Goal: Navigation & Orientation: Find specific page/section

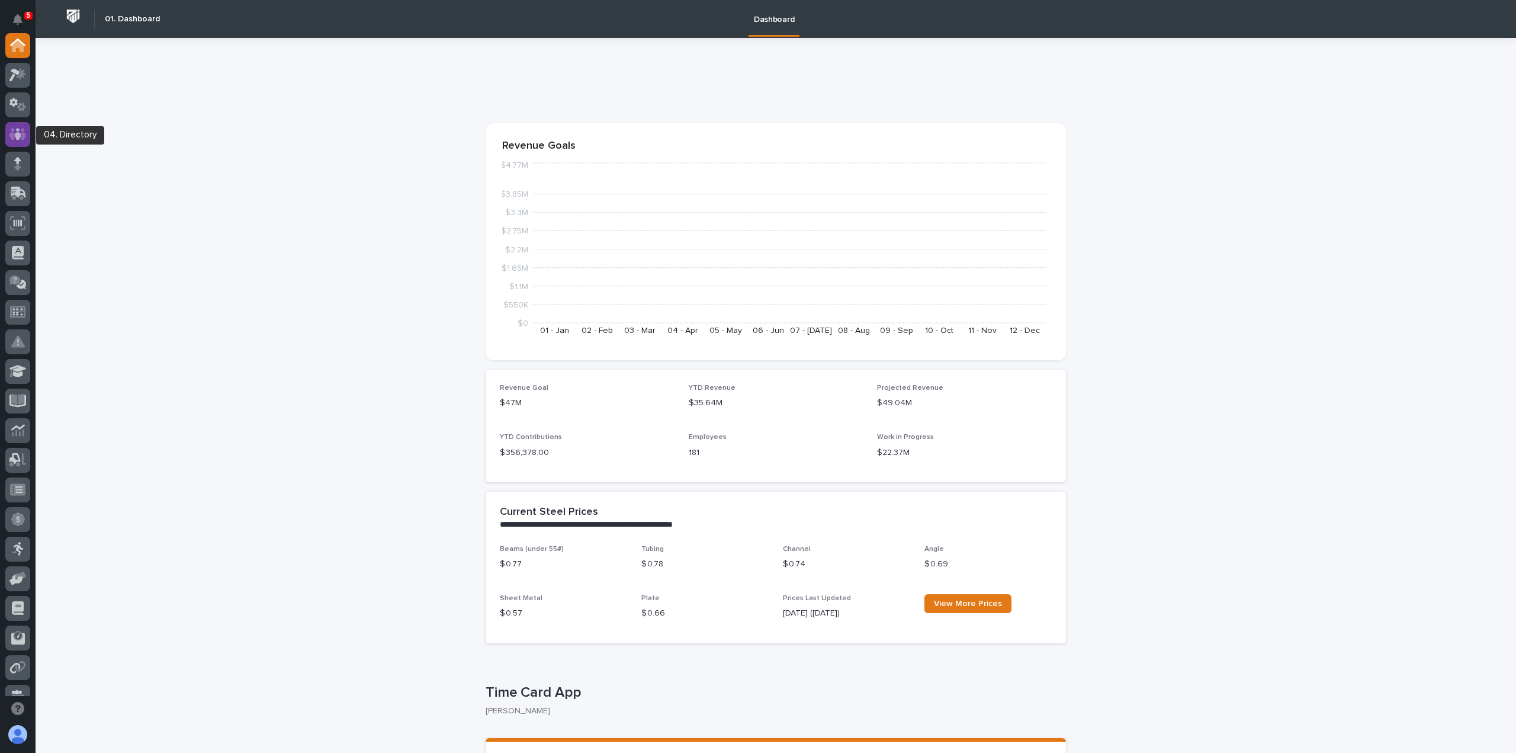
click at [21, 134] on icon at bounding box center [17, 134] width 17 height 14
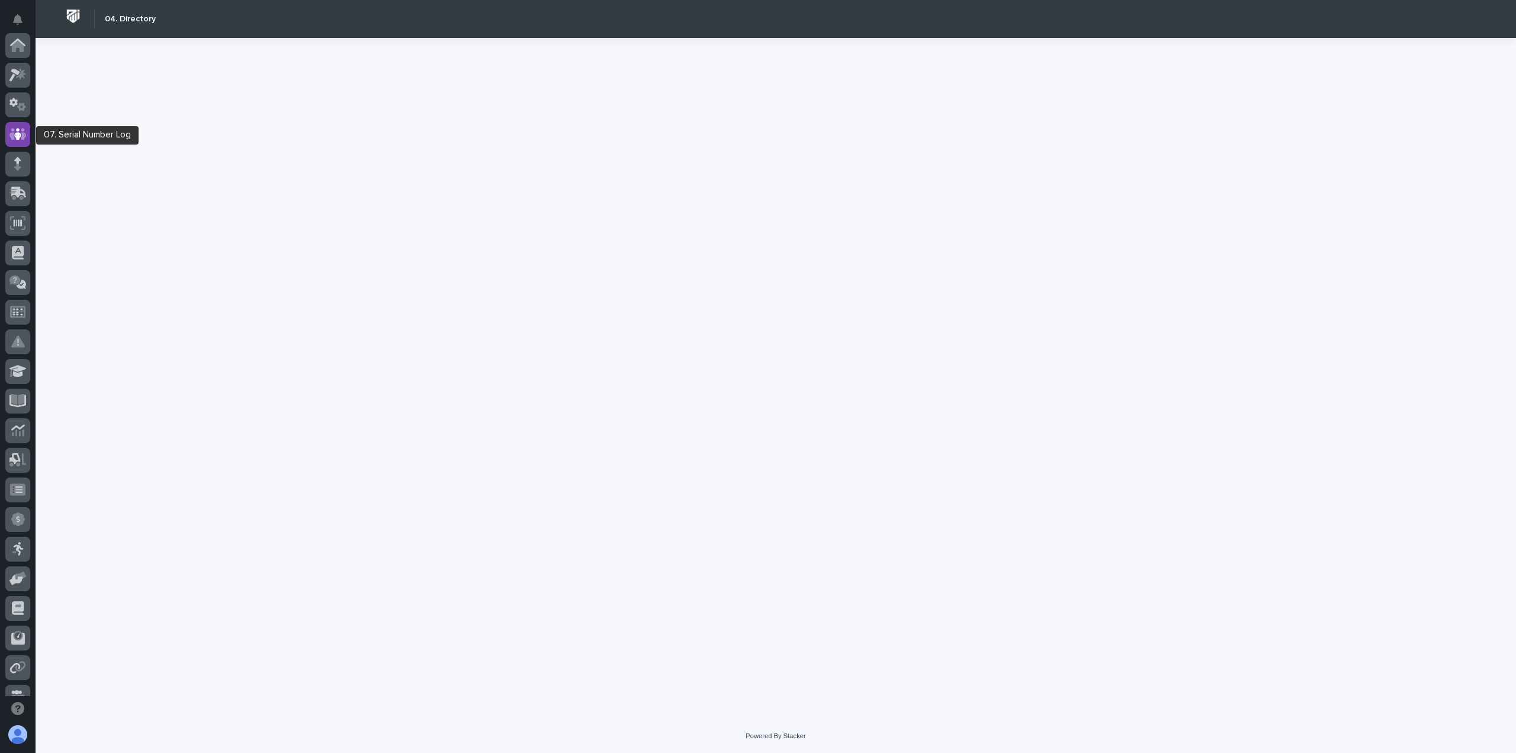
scroll to position [89, 0]
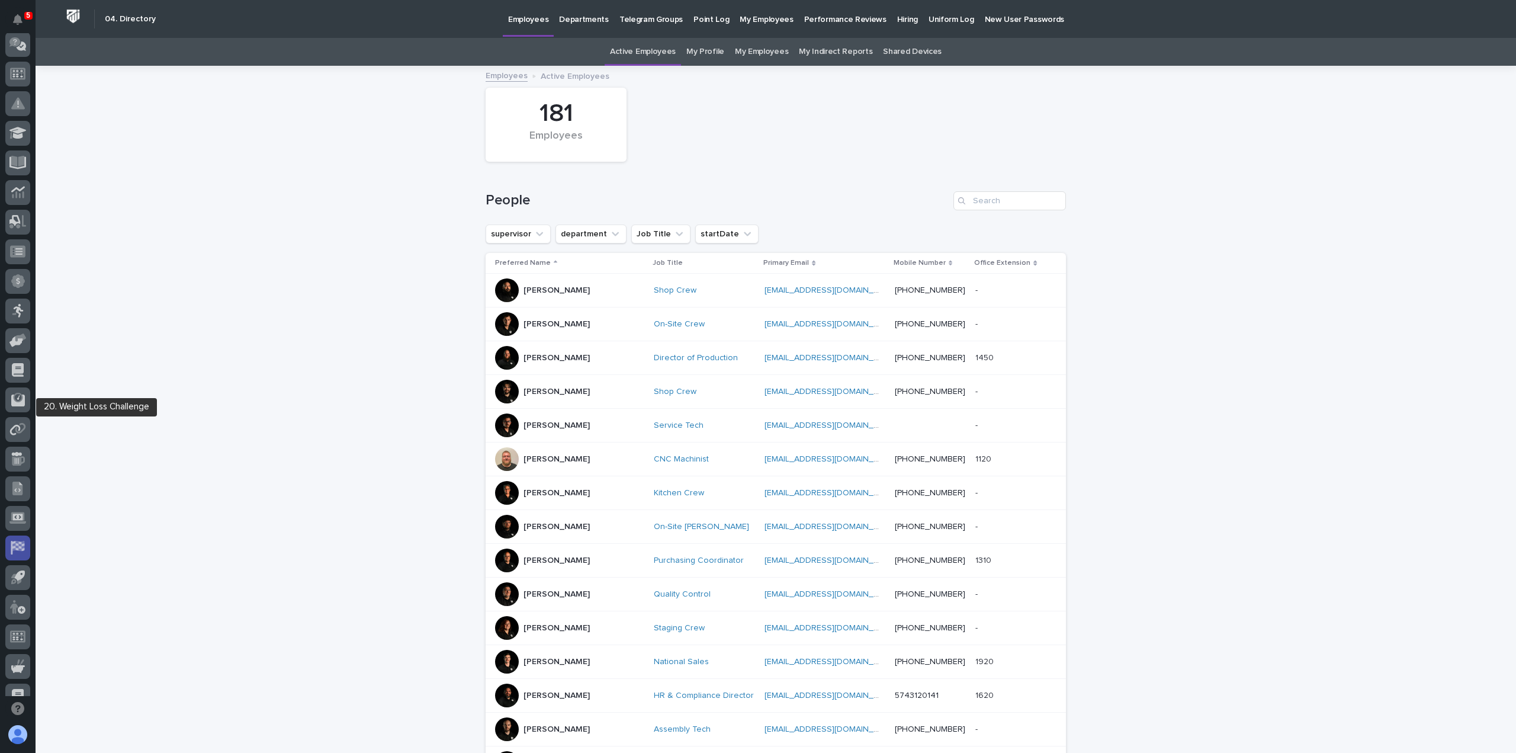
scroll to position [255, 0]
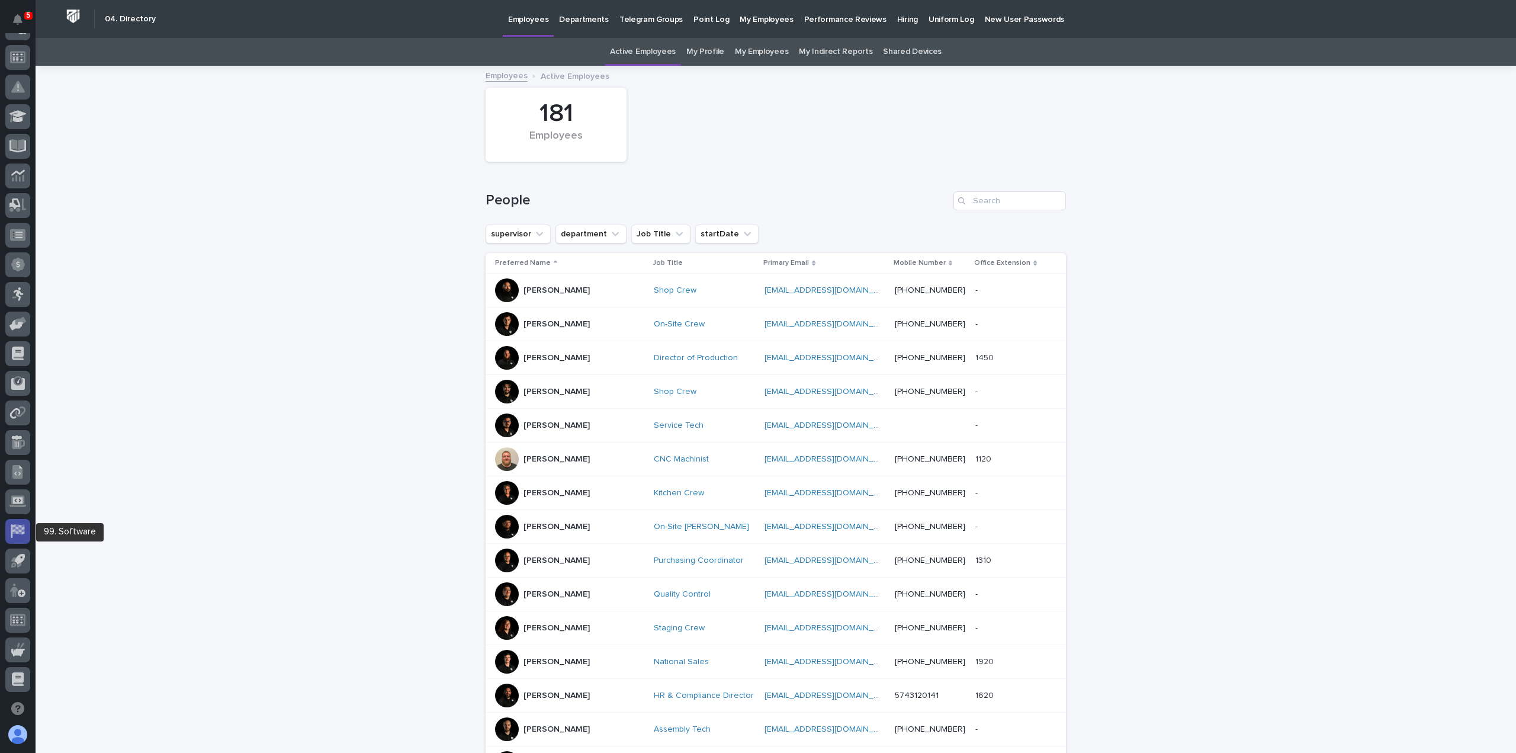
click at [22, 530] on g at bounding box center [18, 531] width 14 height 14
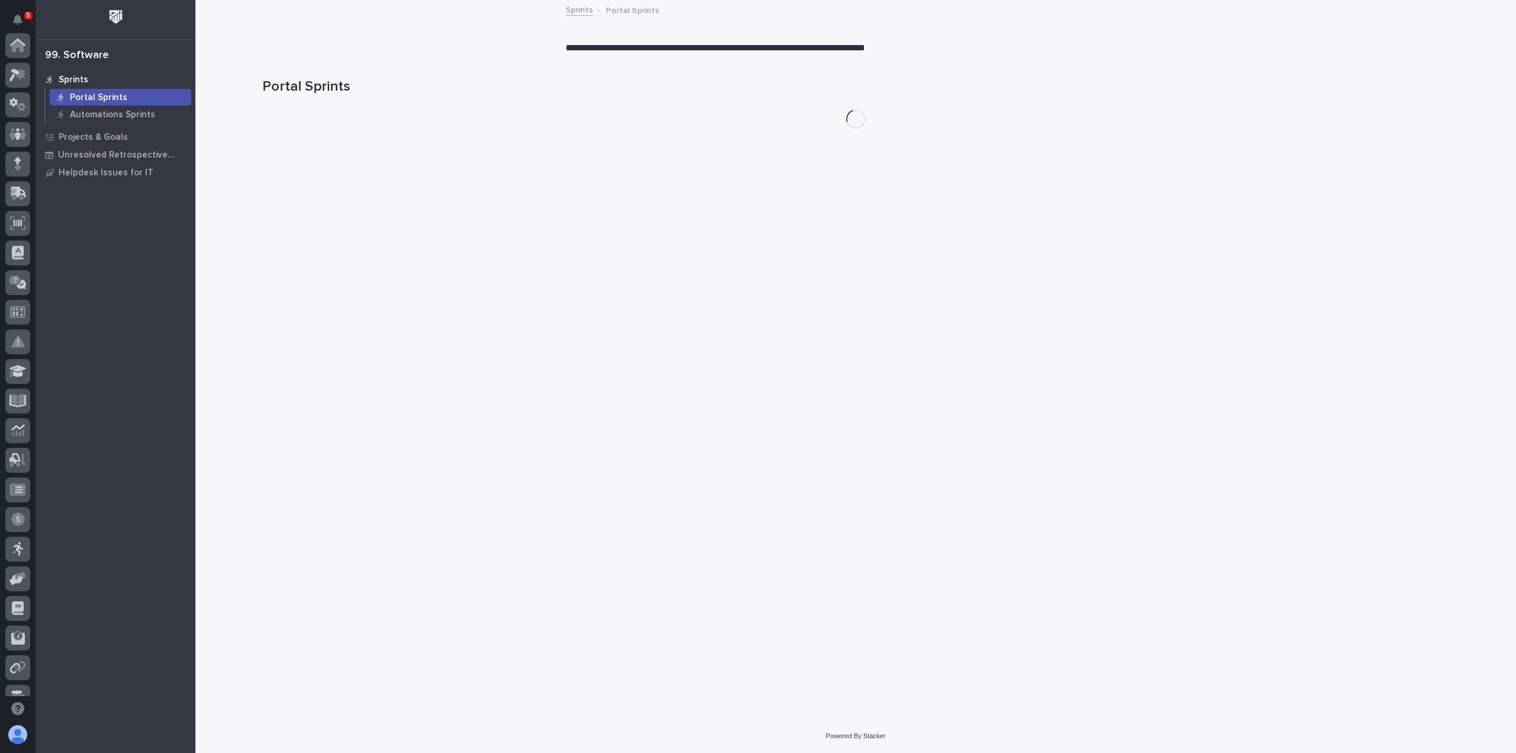
scroll to position [255, 0]
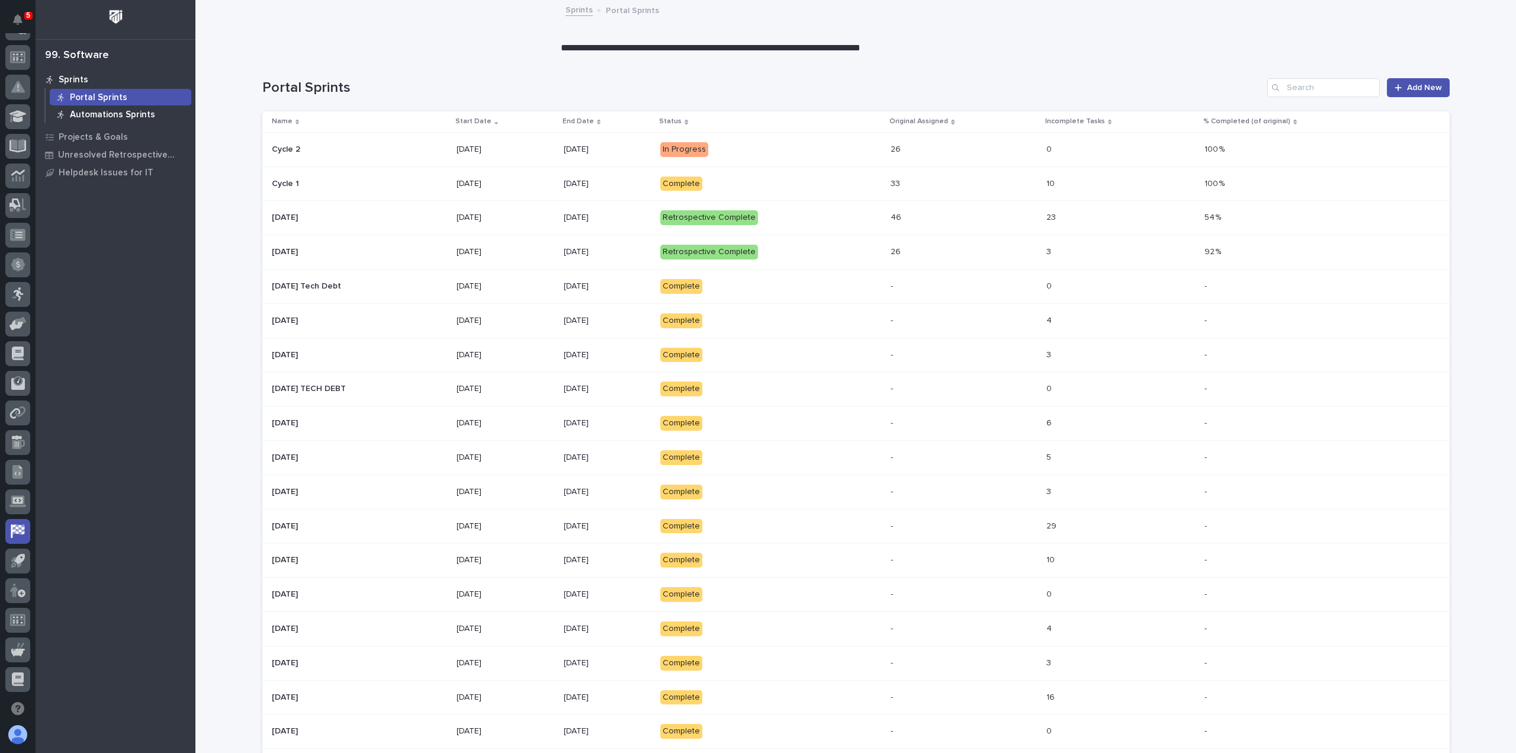
click at [91, 111] on p "Automations Sprints" at bounding box center [112, 115] width 85 height 11
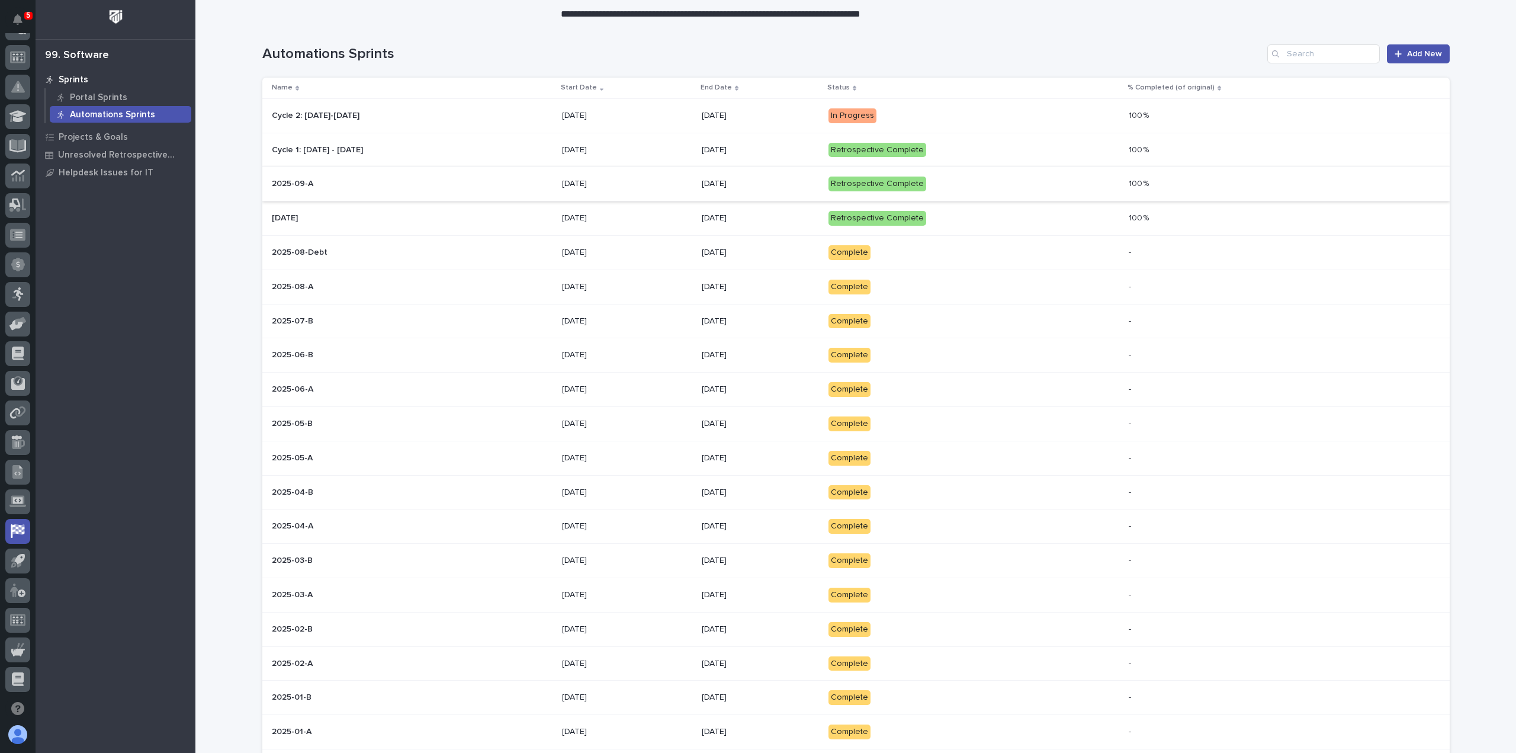
scroll to position [59, 0]
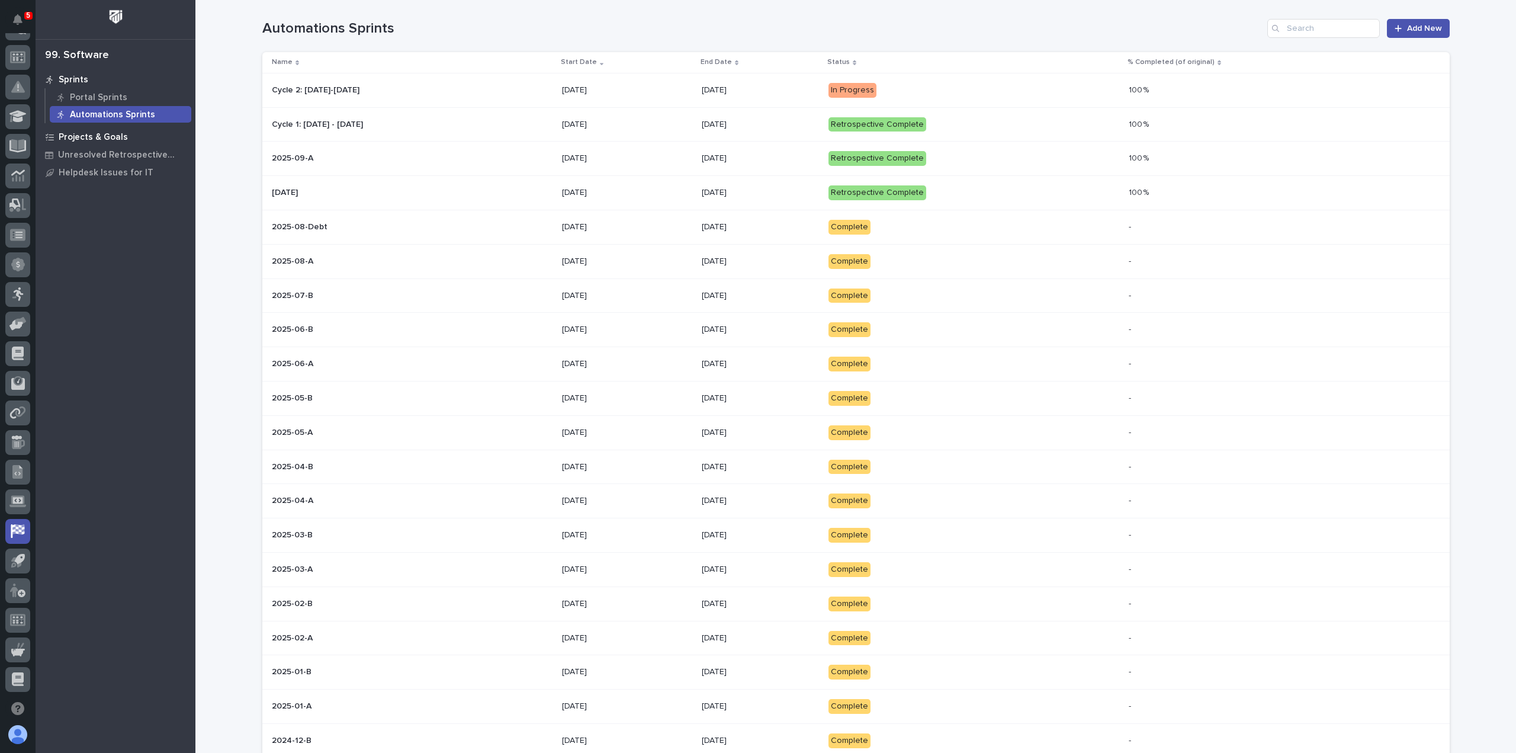
click at [112, 136] on p "Projects & Goals" at bounding box center [93, 137] width 69 height 11
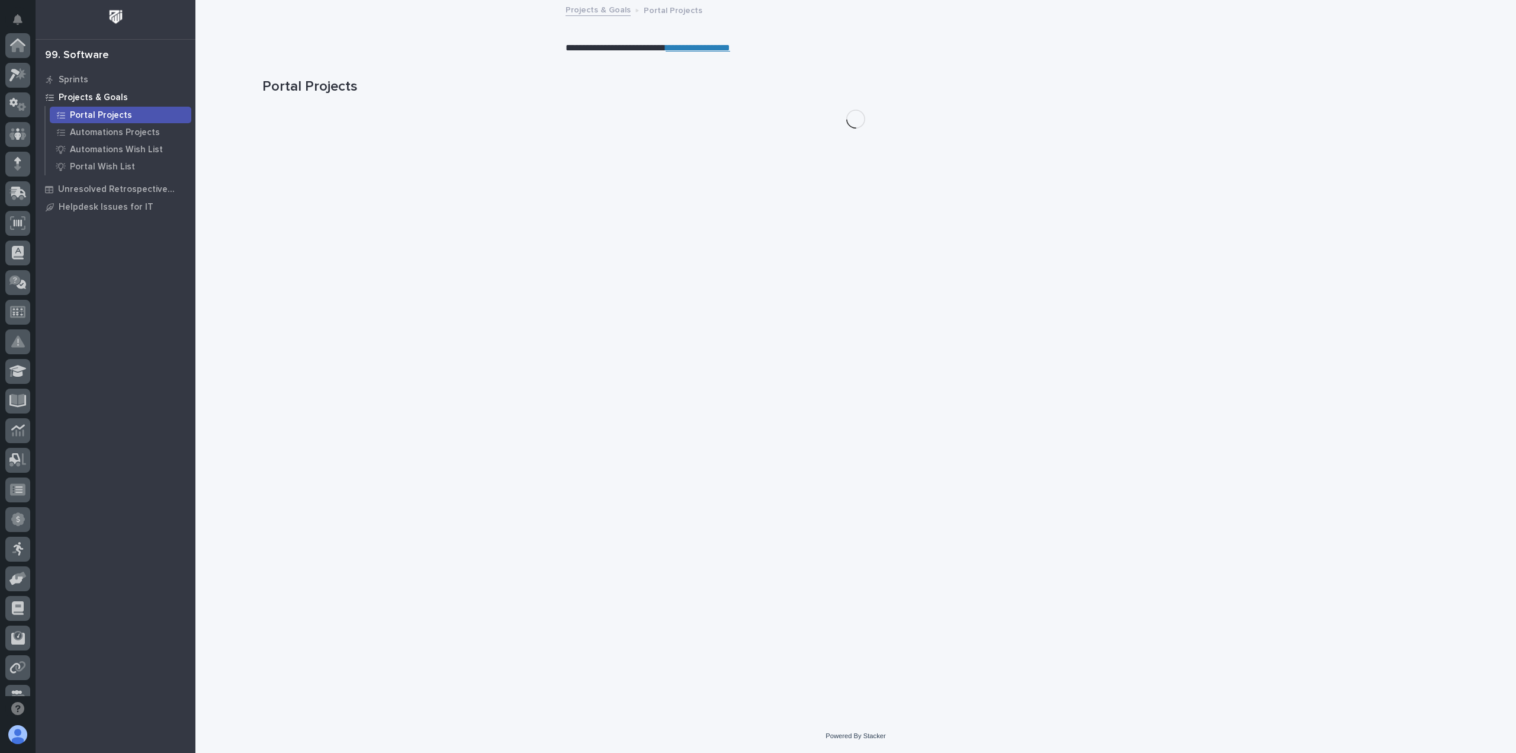
scroll to position [255, 0]
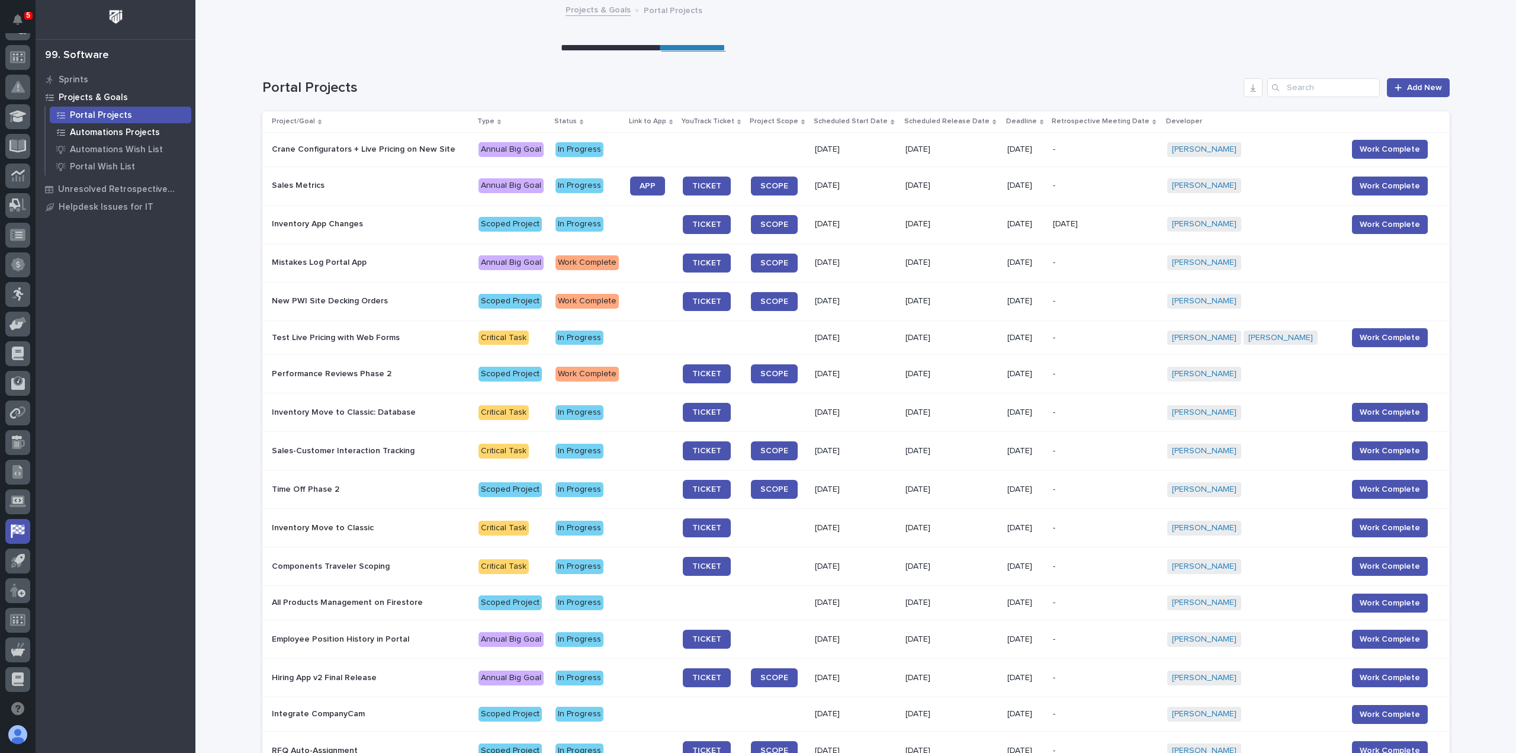
click at [129, 136] on p "Automations Projects" at bounding box center [115, 132] width 90 height 11
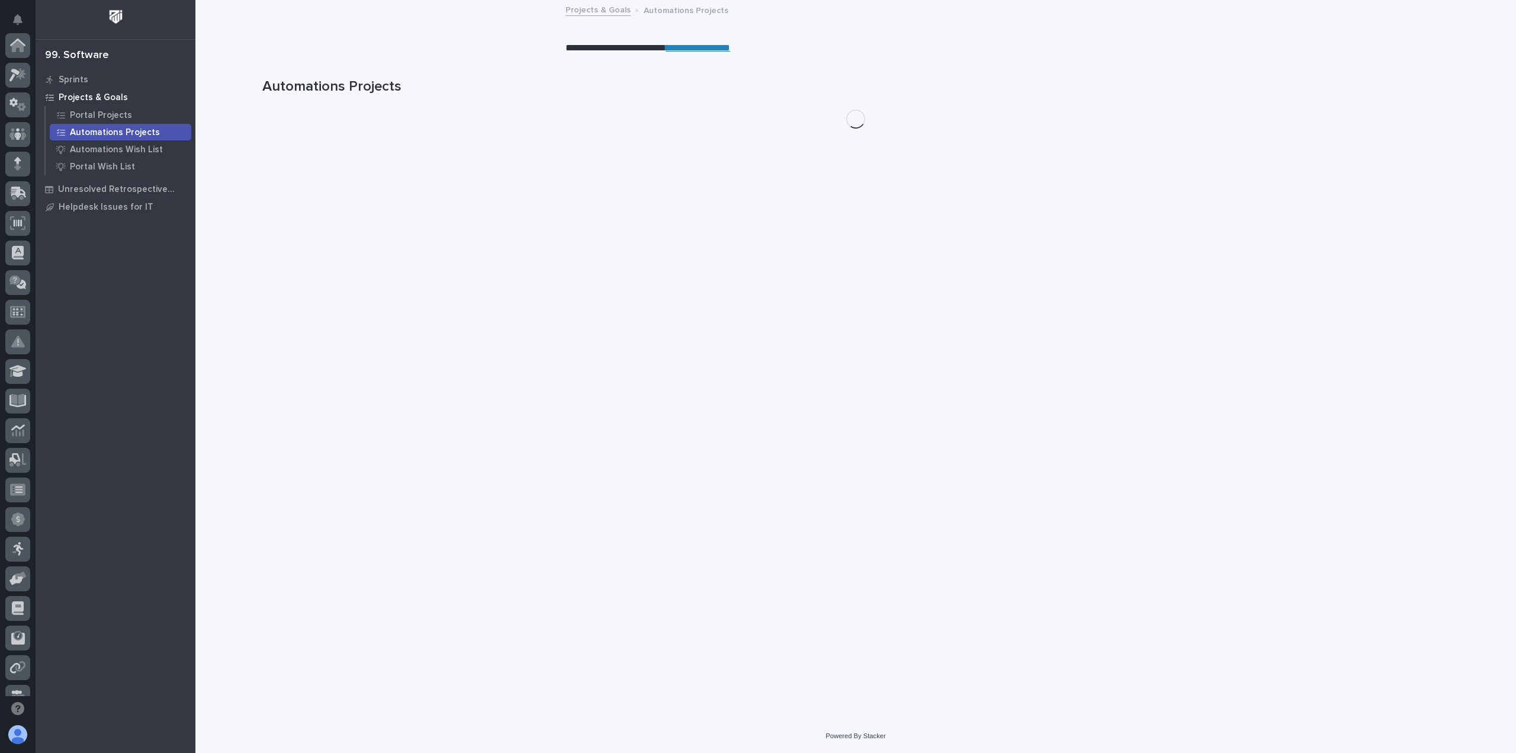
scroll to position [255, 0]
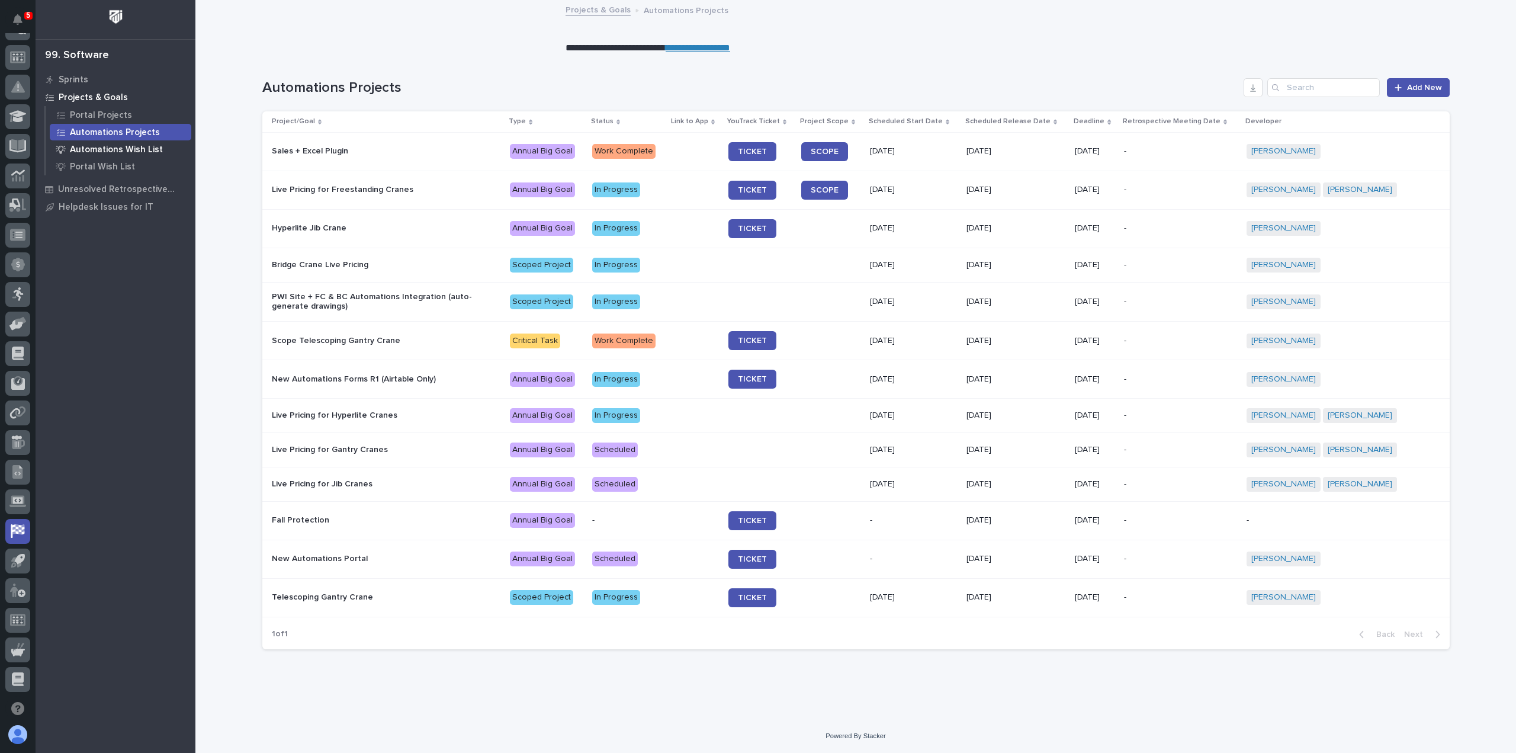
click at [119, 152] on p "Automations Wish List" at bounding box center [116, 150] width 93 height 11
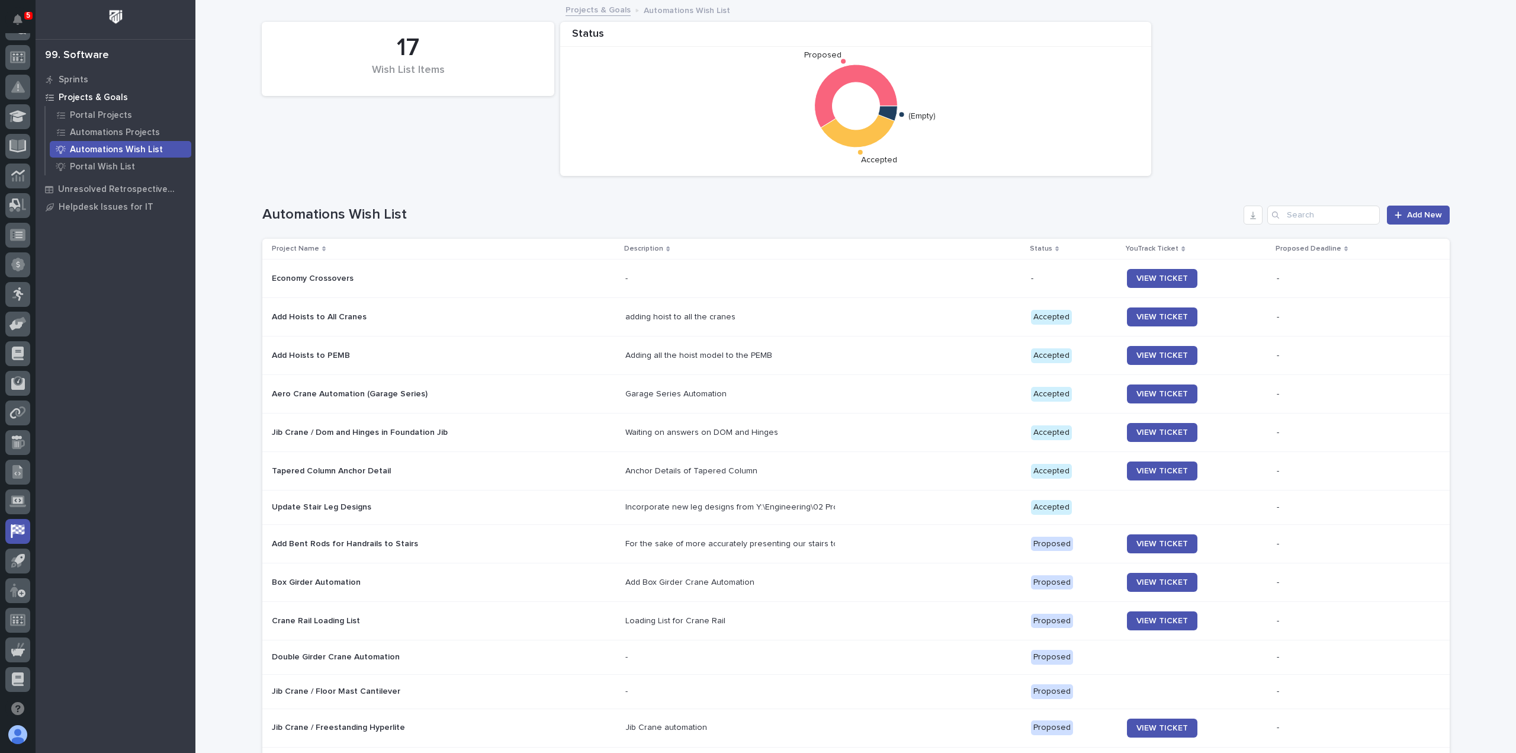
click at [136, 284] on div "Sprints Projects & Goals Portal Projects Automations Projects Automations Wish …" at bounding box center [116, 411] width 160 height 682
click at [110, 167] on p "Portal Wish List" at bounding box center [102, 167] width 65 height 11
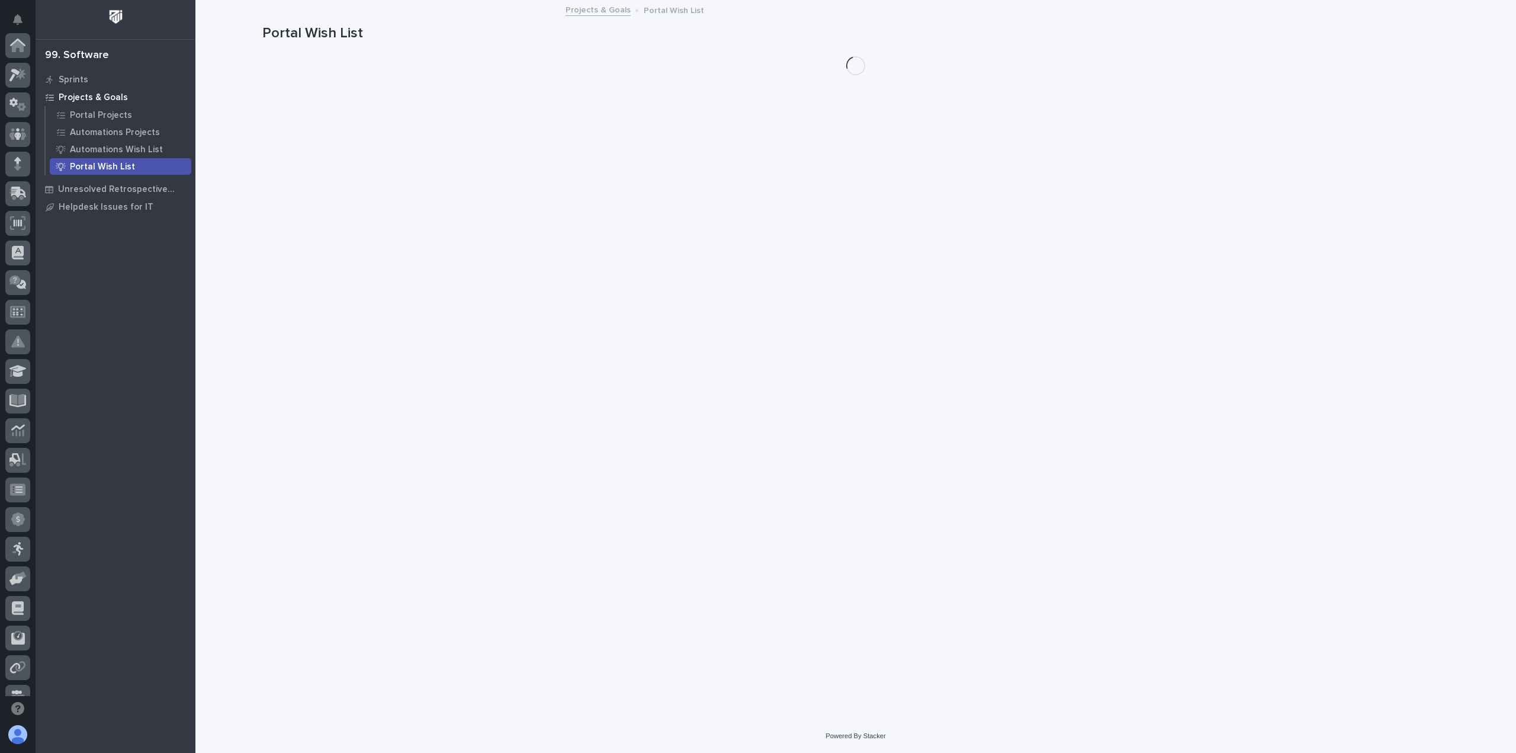
scroll to position [255, 0]
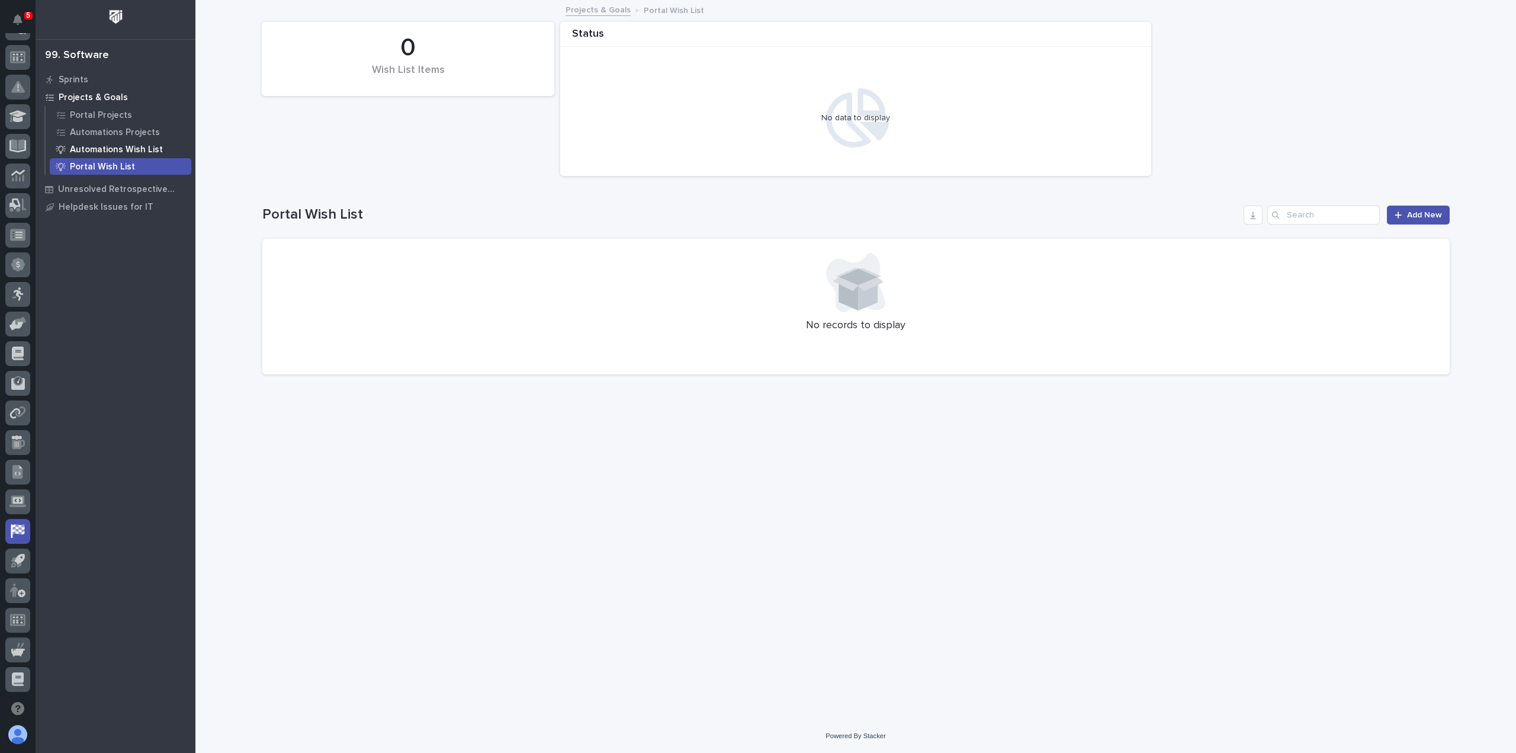
click at [114, 152] on p "Automations Wish List" at bounding box center [116, 150] width 93 height 11
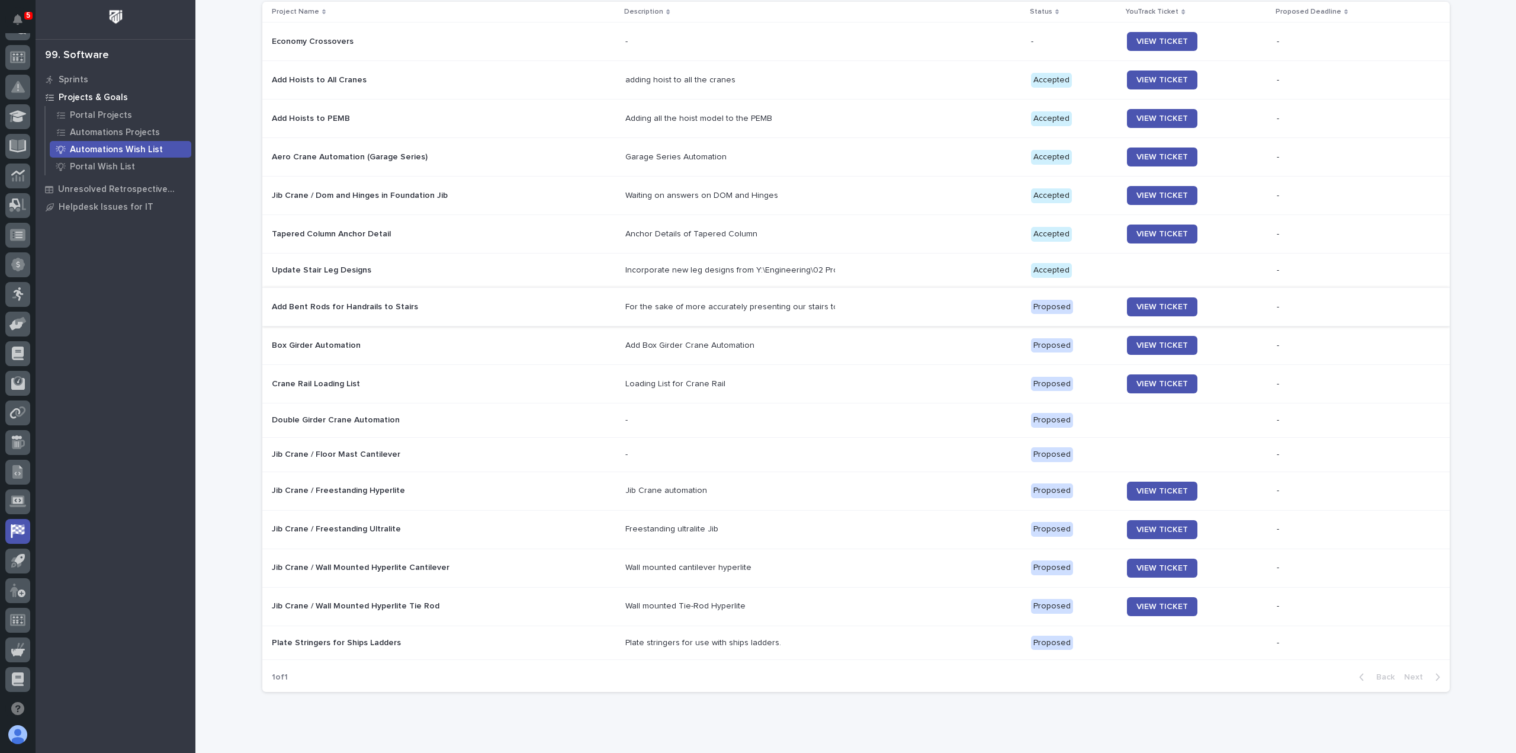
scroll to position [274, 0]
